Goal: Task Accomplishment & Management: Use online tool/utility

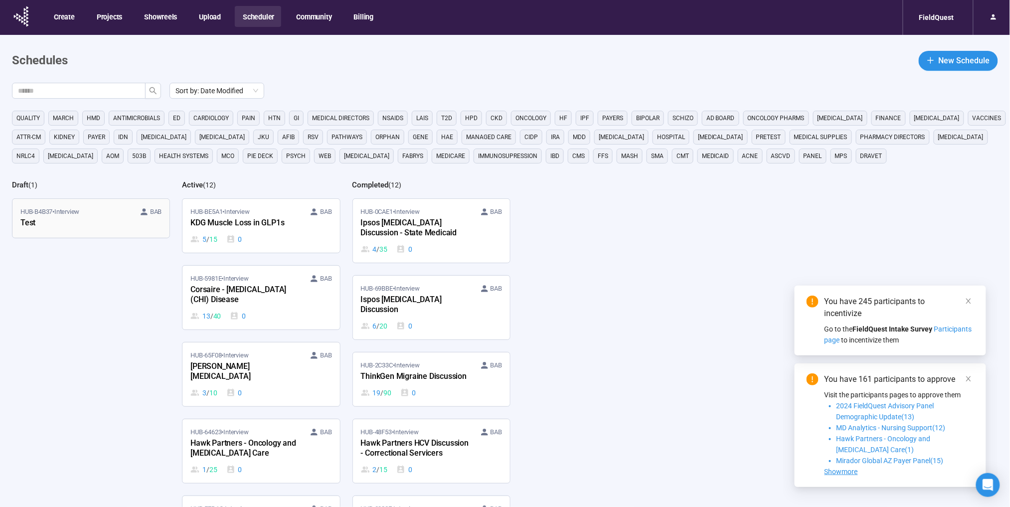
click at [65, 222] on div "Test" at bounding box center [75, 223] width 110 height 13
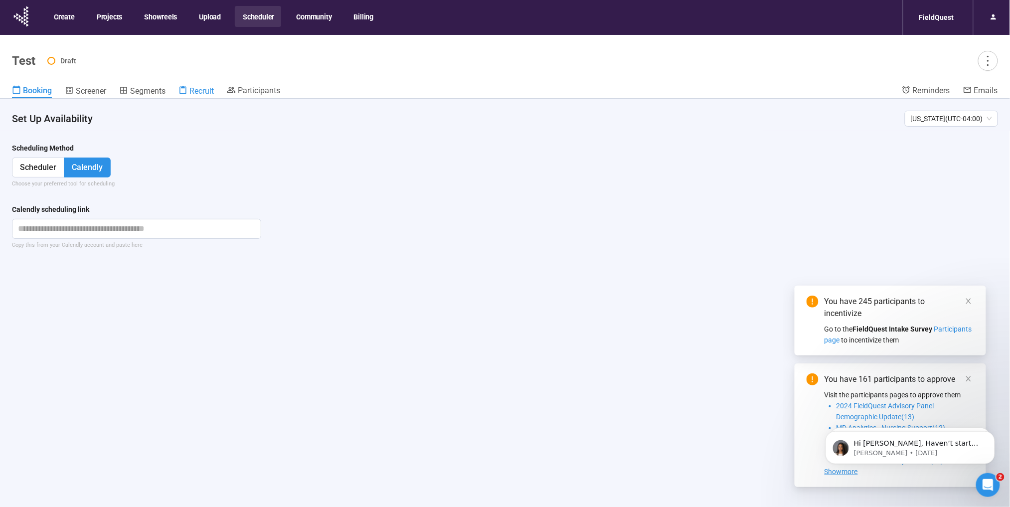
click at [214, 94] on span "Recruit" at bounding box center [201, 90] width 24 height 9
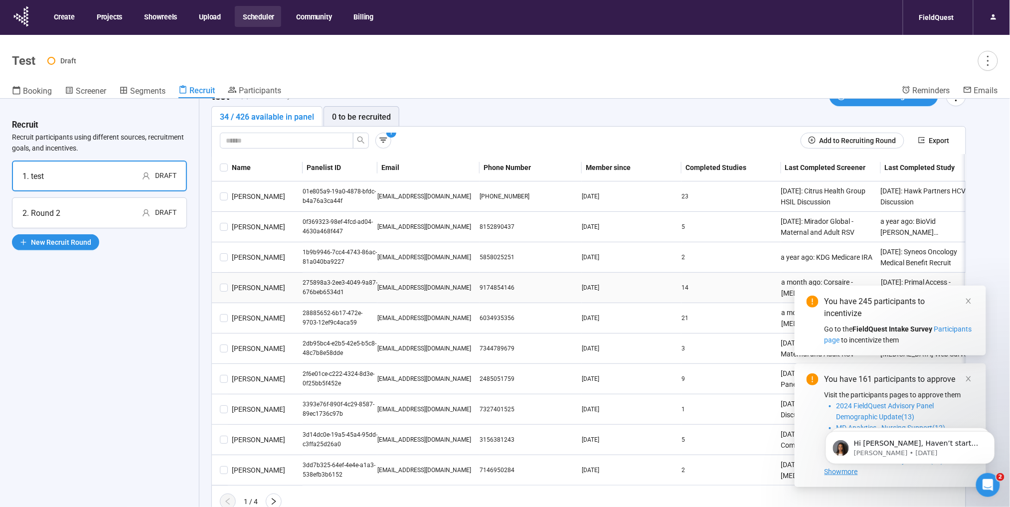
scroll to position [35, 0]
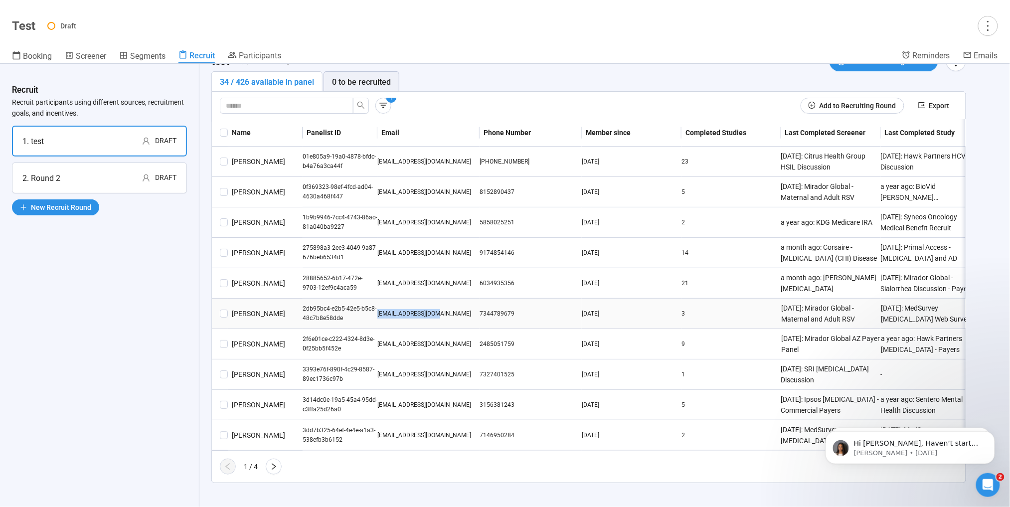
drag, startPoint x: 451, startPoint y: 300, endPoint x: 378, endPoint y: 306, distance: 73.0
click at [378, 309] on div "[EMAIL_ADDRESS][DOMAIN_NAME]" at bounding box center [428, 313] width 102 height 9
drag, startPoint x: 378, startPoint y: 306, endPoint x: 406, endPoint y: 307, distance: 27.9
copy div "[EMAIL_ADDRESS][DOMAIN_NAME]"
click at [270, 468] on icon "right" at bounding box center [274, 466] width 8 height 8
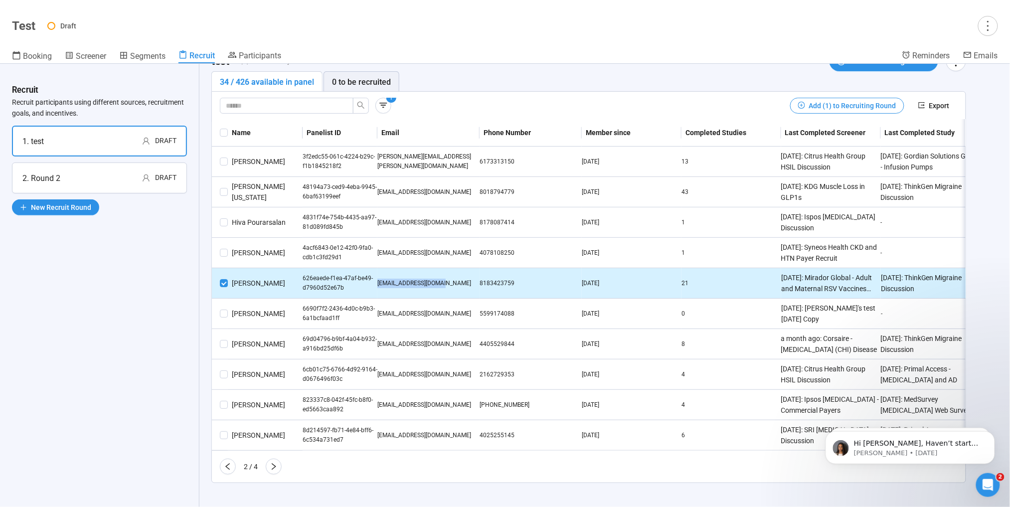
drag, startPoint x: 457, startPoint y: 270, endPoint x: 378, endPoint y: 277, distance: 78.5
click at [378, 279] on div "[EMAIL_ADDRESS][DOMAIN_NAME]" at bounding box center [428, 283] width 102 height 9
copy div "[EMAIL_ADDRESS][DOMAIN_NAME]"
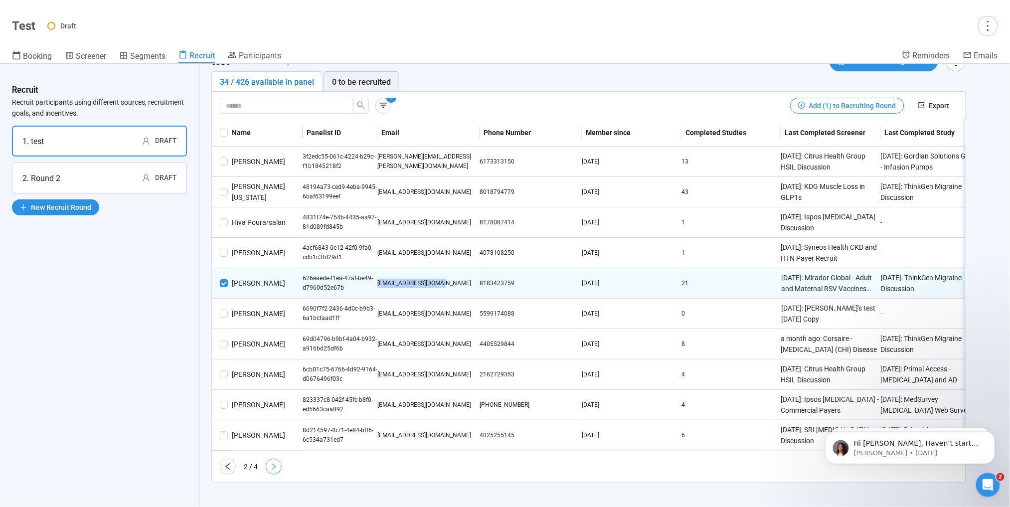
click at [272, 467] on icon "right" at bounding box center [274, 466] width 8 height 8
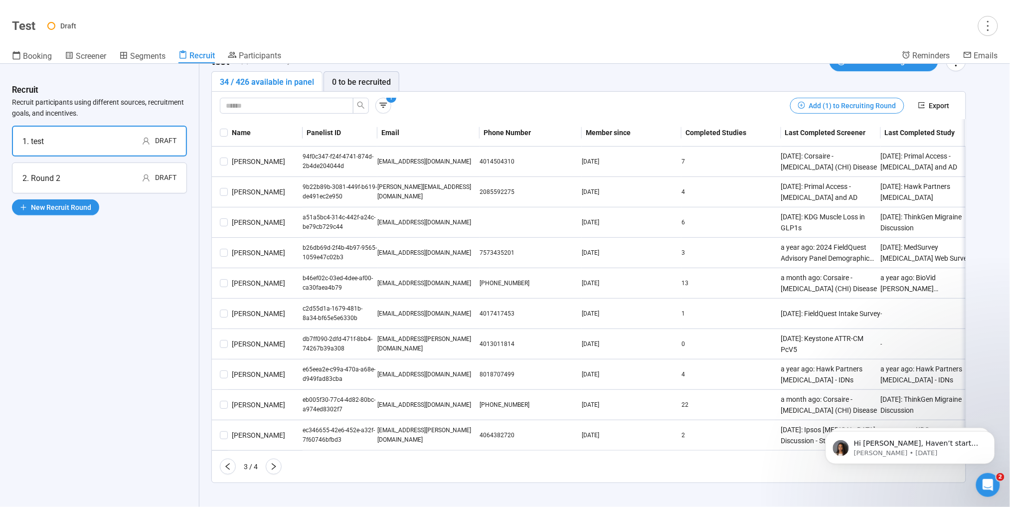
click at [272, 467] on icon "right" at bounding box center [274, 466] width 8 height 8
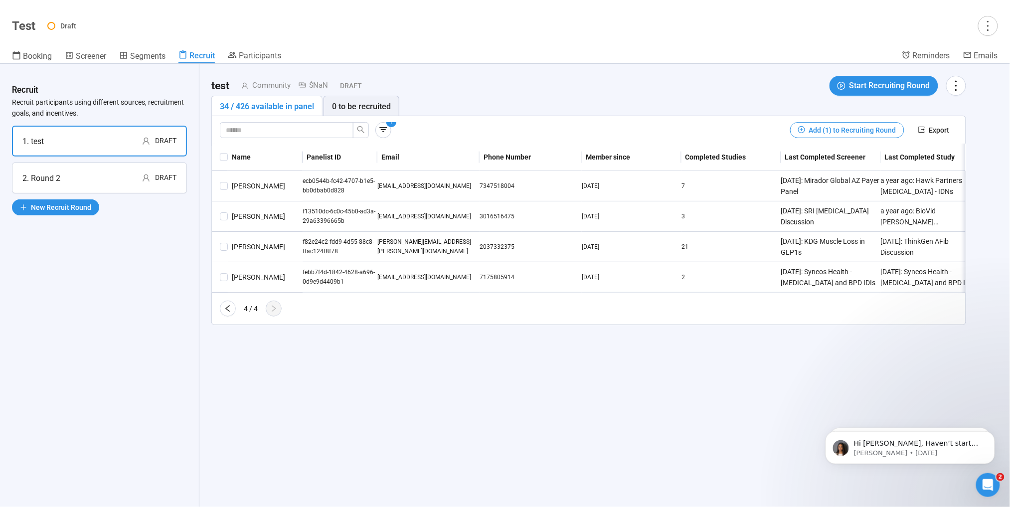
scroll to position [0, 0]
click at [229, 312] on icon "left" at bounding box center [228, 309] width 8 height 8
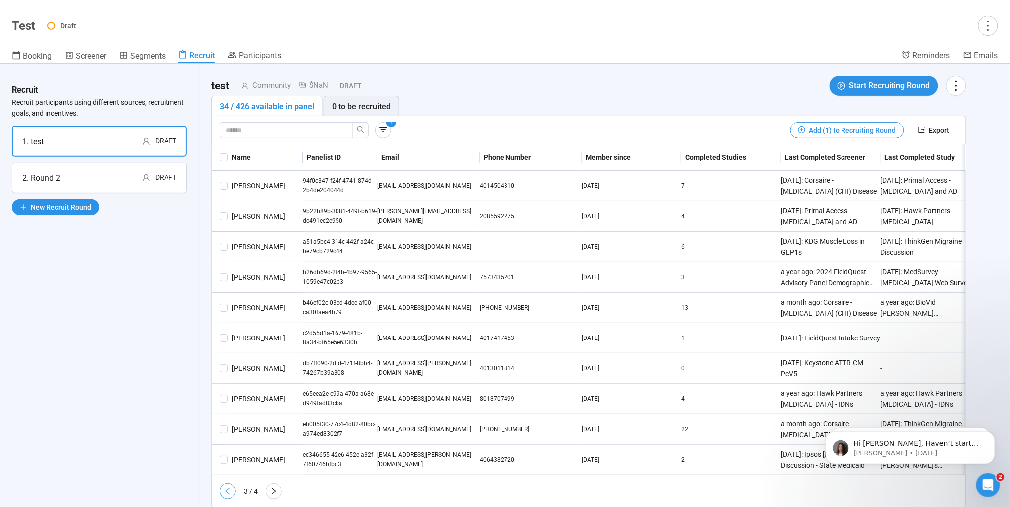
click at [230, 495] on icon "left" at bounding box center [228, 491] width 8 height 8
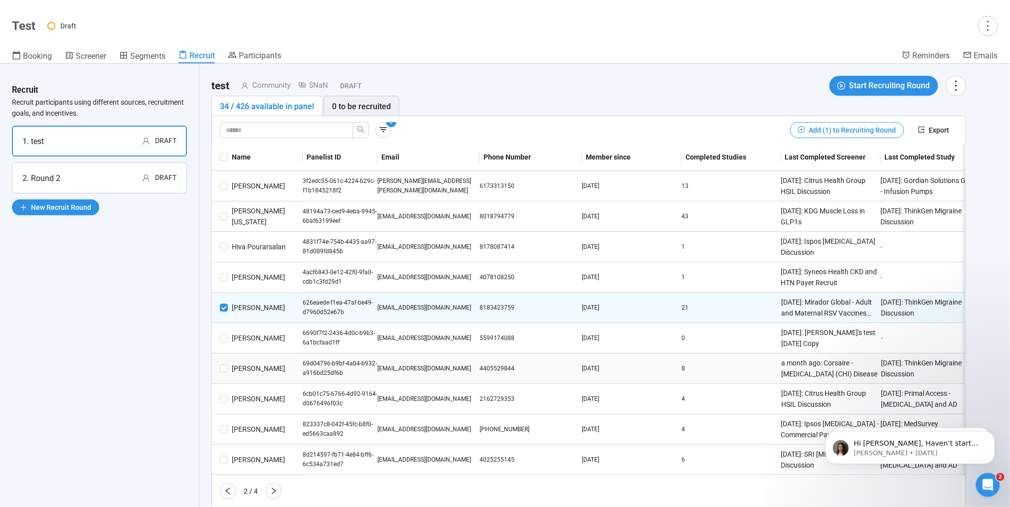
scroll to position [33, 0]
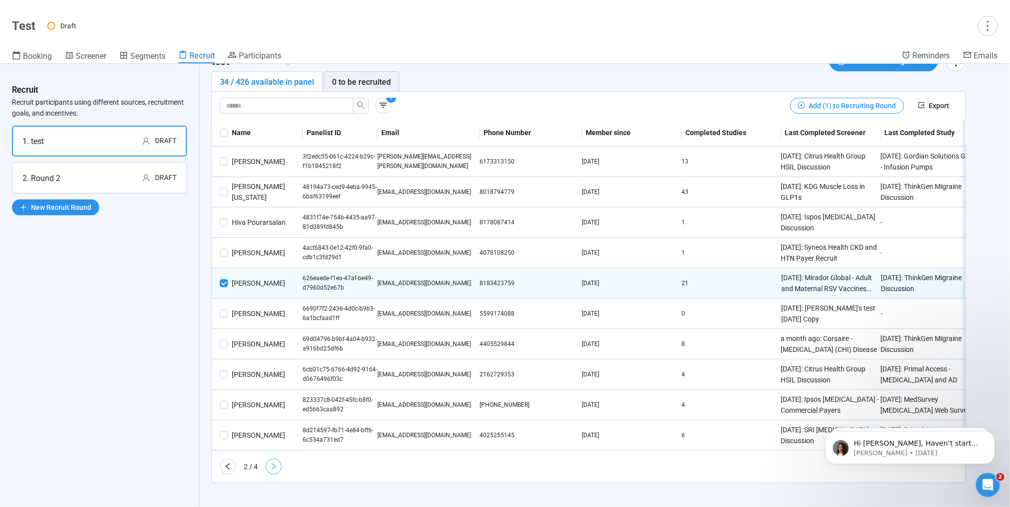
click at [276, 464] on icon "right" at bounding box center [274, 466] width 8 height 8
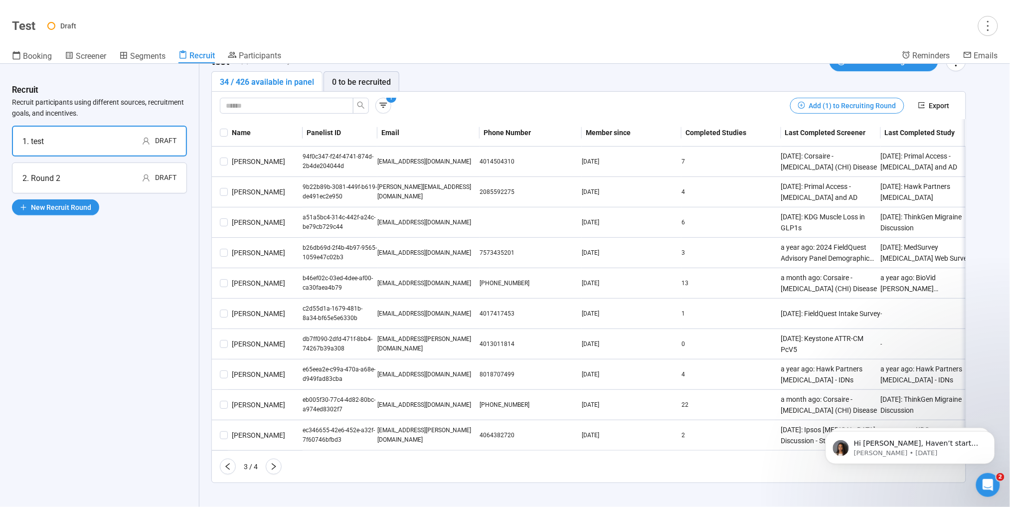
click at [276, 464] on icon "right" at bounding box center [274, 466] width 8 height 8
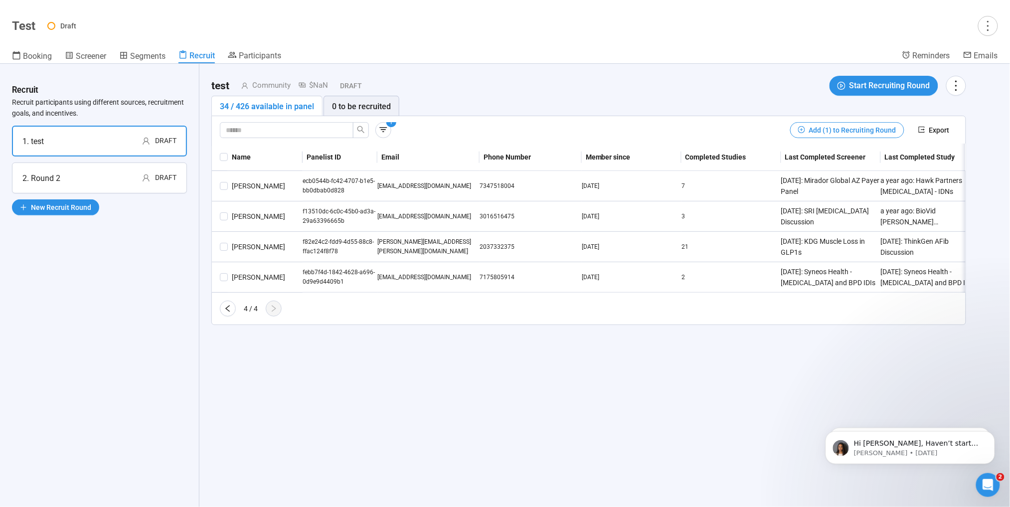
scroll to position [0, 0]
click at [226, 312] on icon "left" at bounding box center [228, 309] width 8 height 8
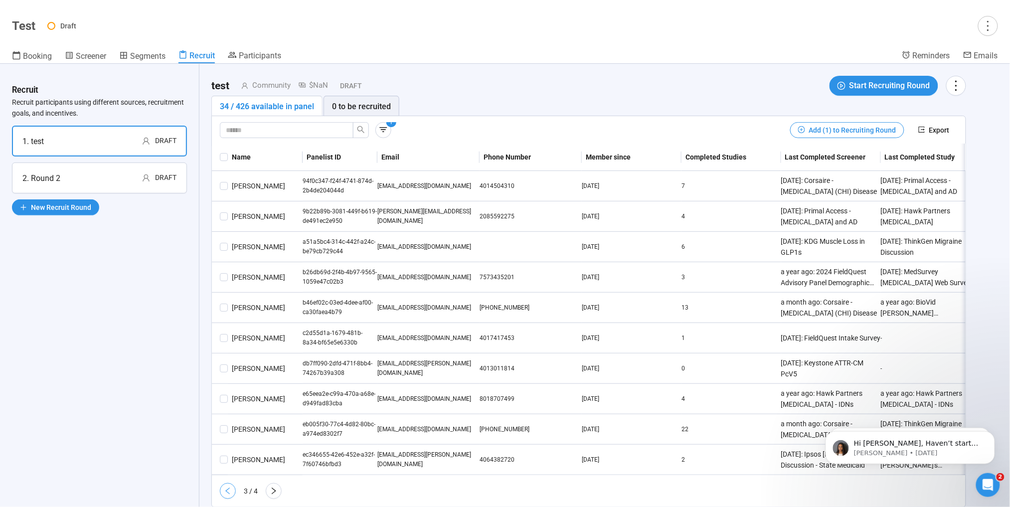
click at [225, 495] on icon "left" at bounding box center [228, 491] width 8 height 8
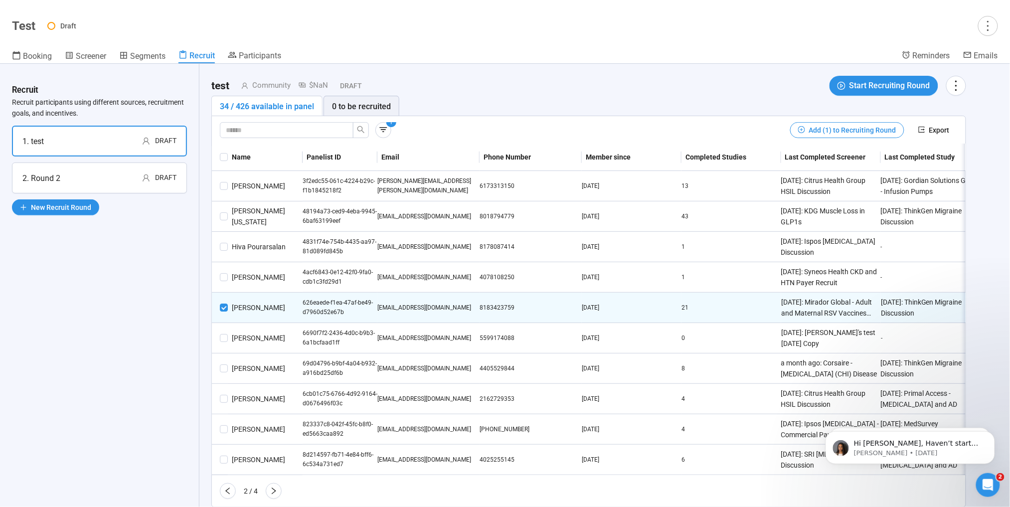
click at [386, 137] on span "1" at bounding box center [383, 130] width 16 height 16
click at [386, 135] on button "button" at bounding box center [383, 130] width 16 height 16
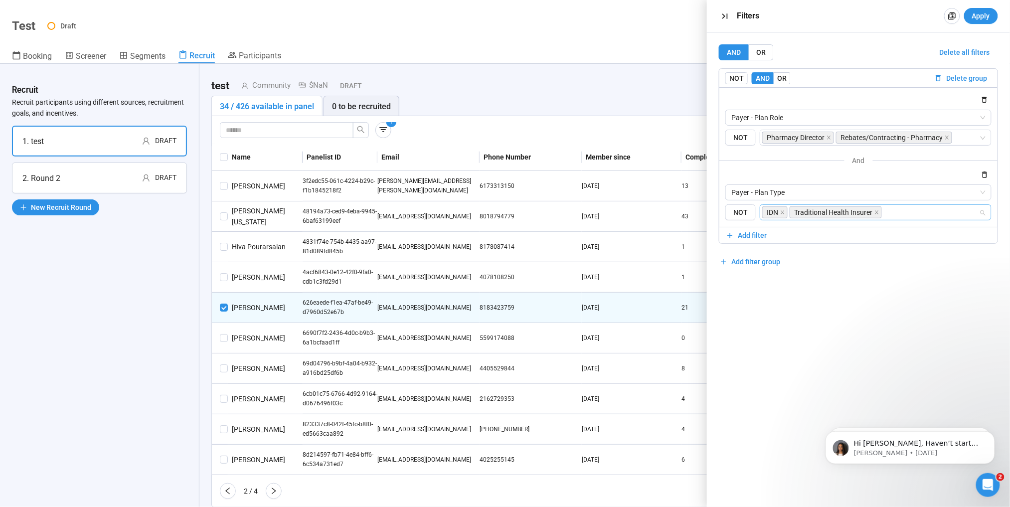
click at [891, 212] on input "search" at bounding box center [931, 212] width 95 height 12
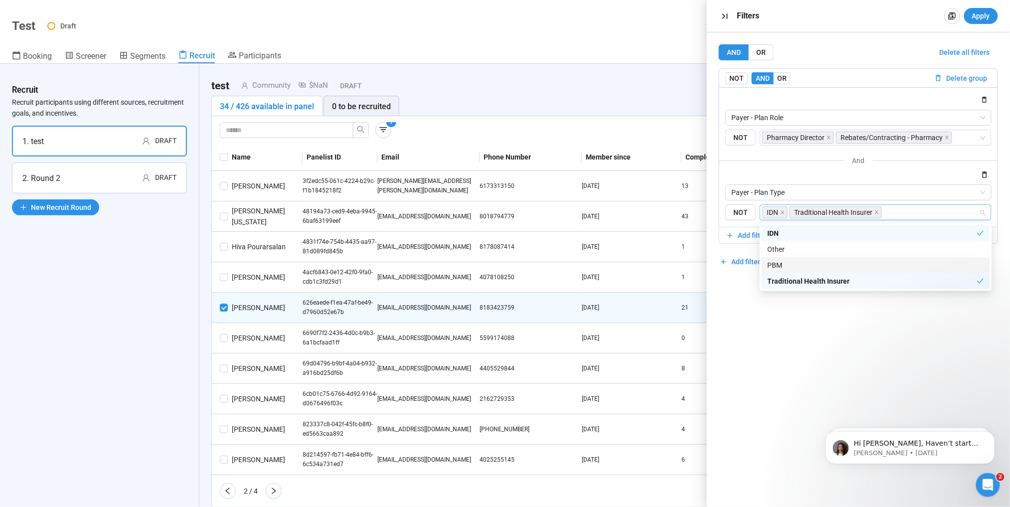
click at [806, 261] on div "PBM" at bounding box center [876, 265] width 216 height 11
click at [784, 358] on div "AND OR Delete all filters NOT AND OR Delete group Payer - Plan Role NOT Pharmac…" at bounding box center [858, 269] width 303 height 474
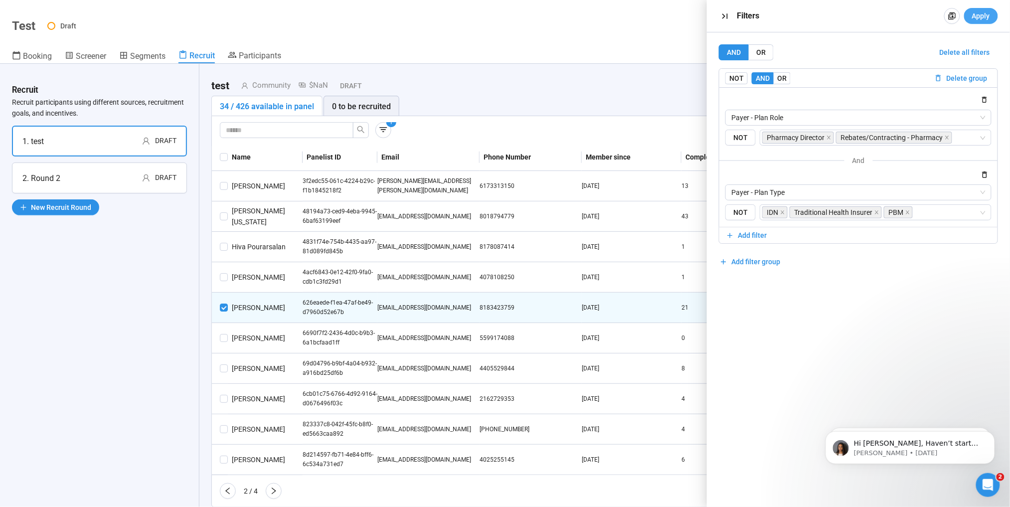
click at [973, 14] on span "Apply" at bounding box center [981, 15] width 18 height 11
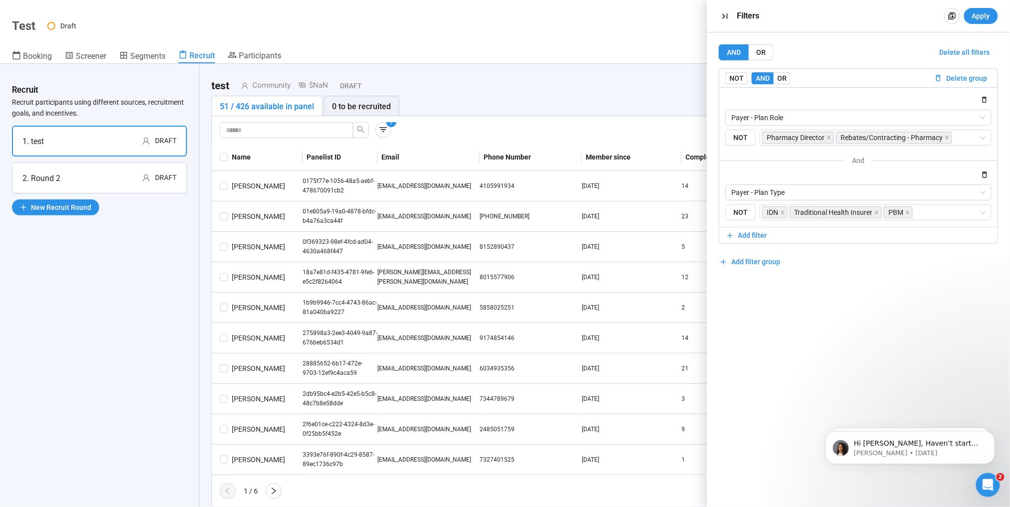
click at [720, 18] on icon "button" at bounding box center [725, 16] width 10 height 10
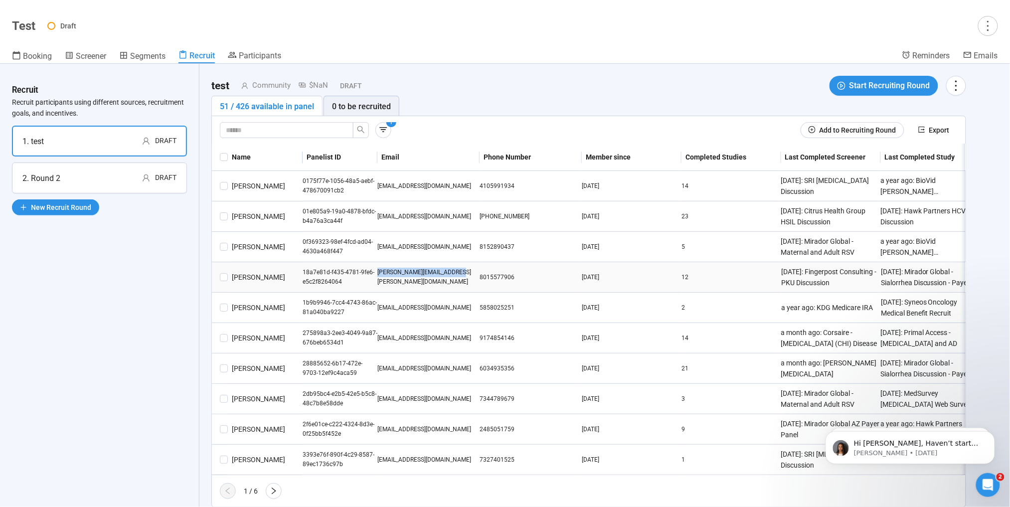
drag, startPoint x: 461, startPoint y: 278, endPoint x: 377, endPoint y: 283, distance: 84.4
click at [377, 283] on td "[PERSON_NAME][EMAIL_ADDRESS][PERSON_NAME][DOMAIN_NAME]" at bounding box center [428, 277] width 102 height 30
drag, startPoint x: 377, startPoint y: 283, endPoint x: 399, endPoint y: 278, distance: 21.9
copy div "[PERSON_NAME][EMAIL_ADDRESS][PERSON_NAME][DOMAIN_NAME]"
